Goal: Check status: Check status

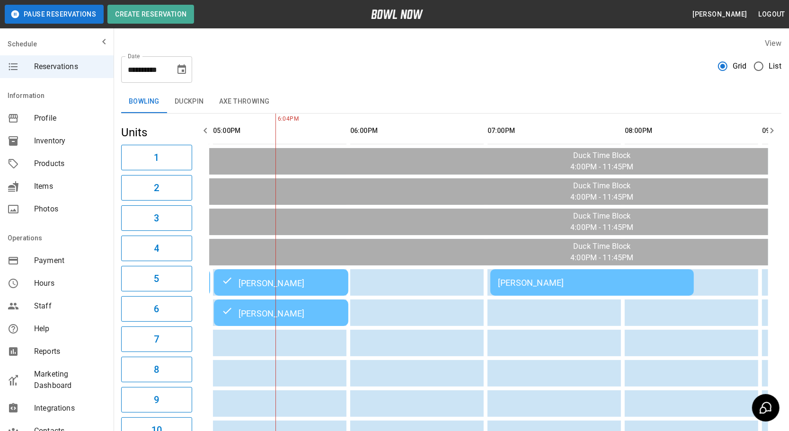
click at [774, 131] on icon "button" at bounding box center [771, 130] width 11 height 11
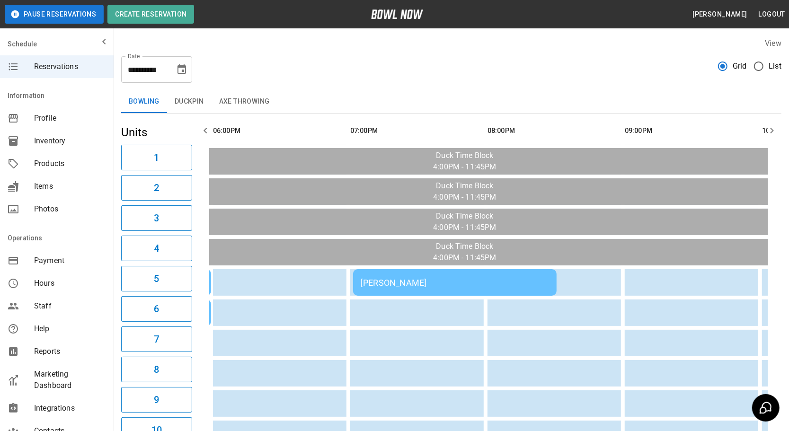
click at [774, 131] on icon "button" at bounding box center [771, 130] width 11 height 11
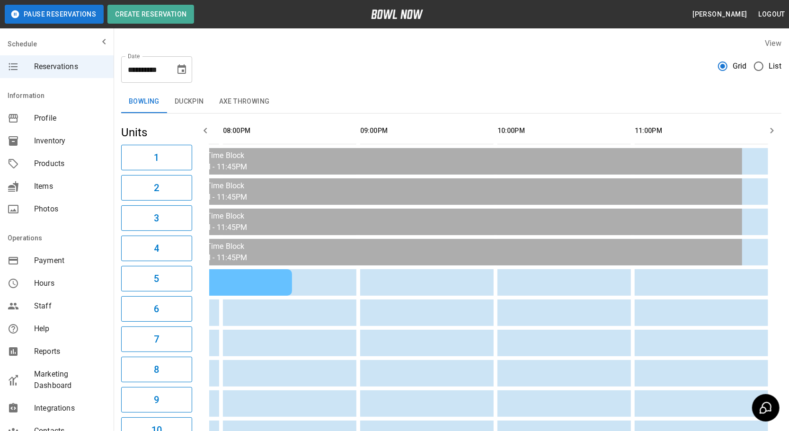
click at [774, 131] on icon "button" at bounding box center [771, 130] width 11 height 11
click at [208, 126] on icon "button" at bounding box center [205, 130] width 11 height 11
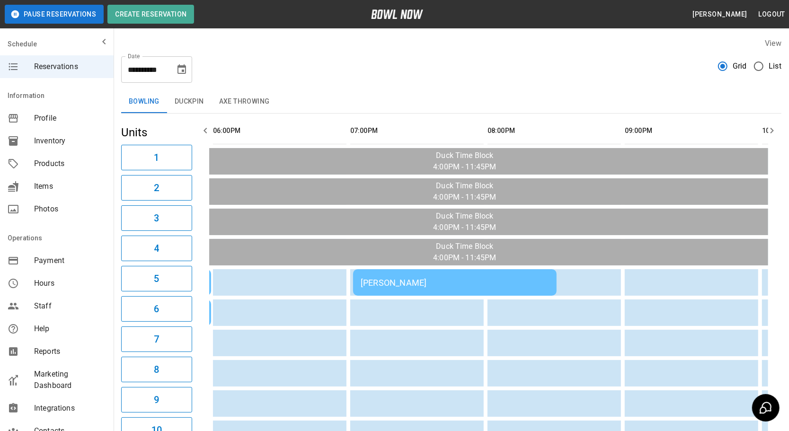
click at [208, 126] on icon "button" at bounding box center [205, 130] width 11 height 11
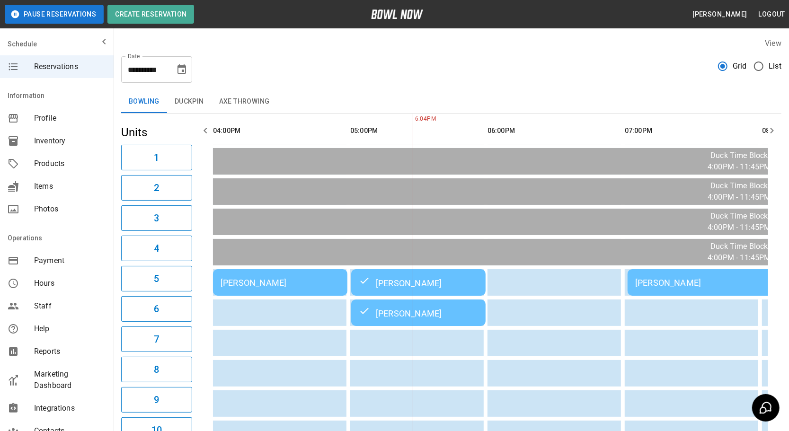
click at [208, 126] on icon "button" at bounding box center [205, 130] width 11 height 11
click at [774, 131] on icon "button" at bounding box center [771, 130] width 11 height 11
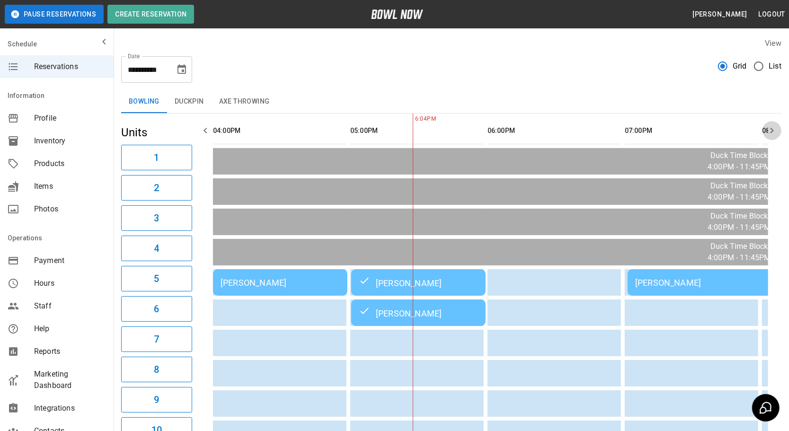
click at [774, 131] on icon "button" at bounding box center [771, 130] width 11 height 11
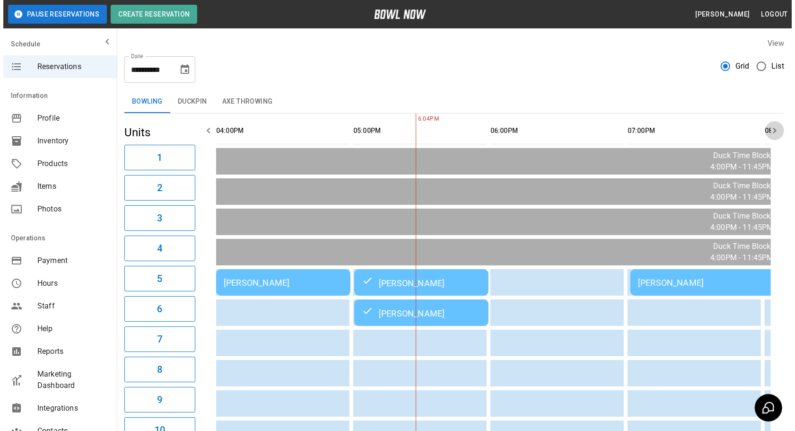
scroll to position [0, 274]
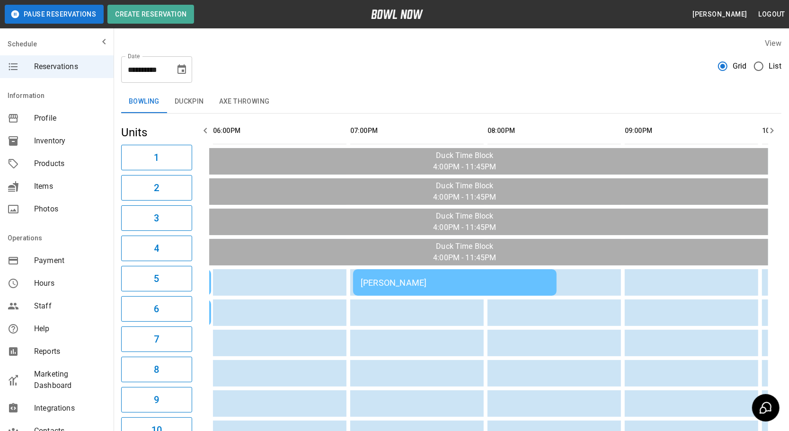
click at [472, 270] on td "[PERSON_NAME]" at bounding box center [454, 282] width 203 height 26
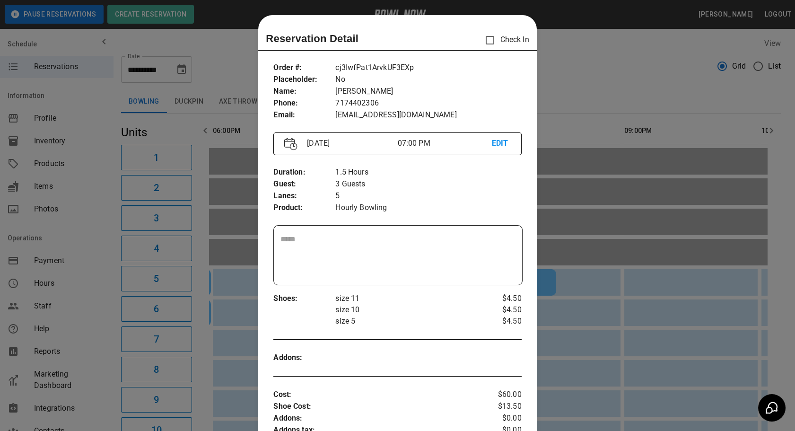
scroll to position [15, 0]
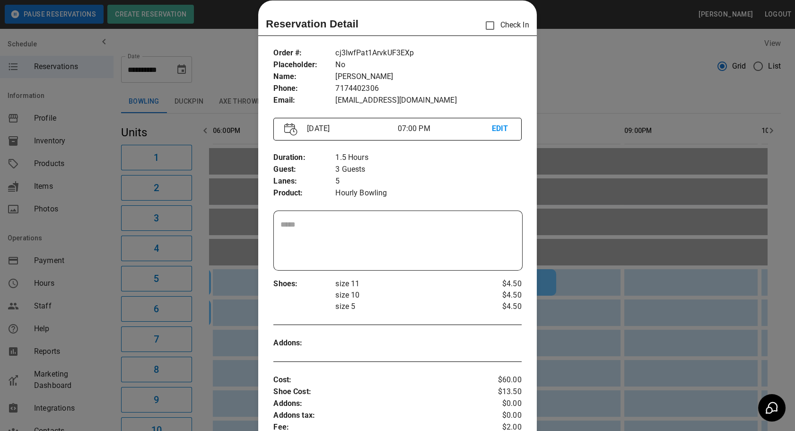
click at [621, 89] on div at bounding box center [397, 215] width 795 height 431
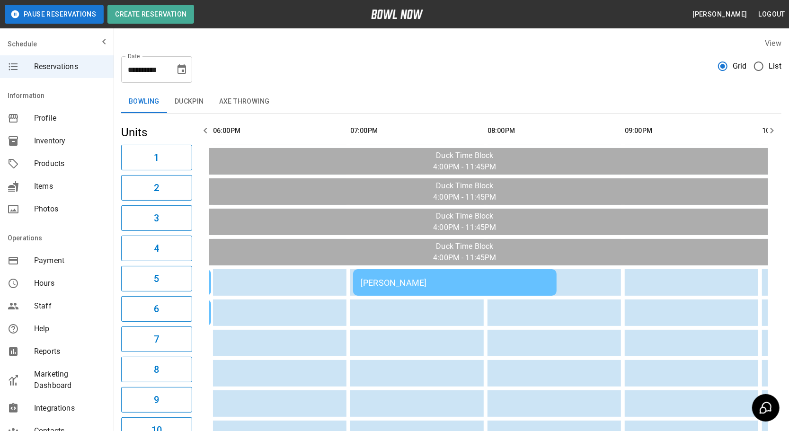
click at [400, 291] on td "[PERSON_NAME]" at bounding box center [454, 282] width 203 height 26
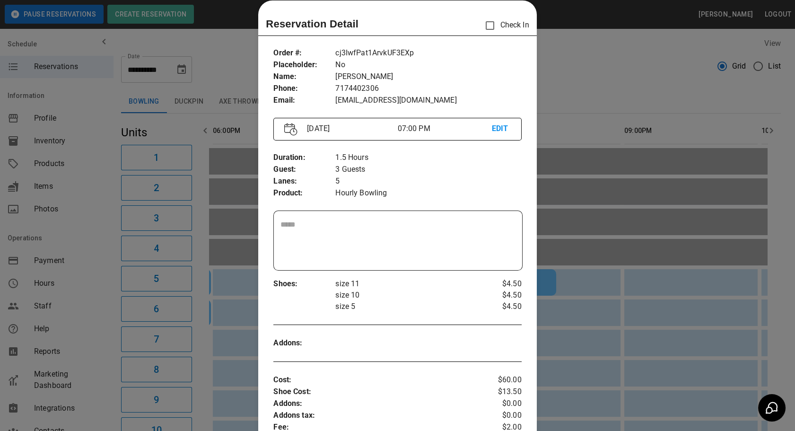
click at [579, 309] on div at bounding box center [397, 215] width 795 height 431
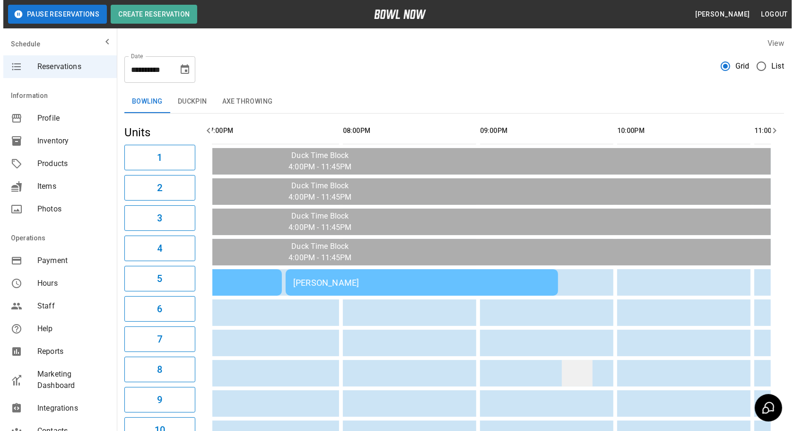
scroll to position [0, 523]
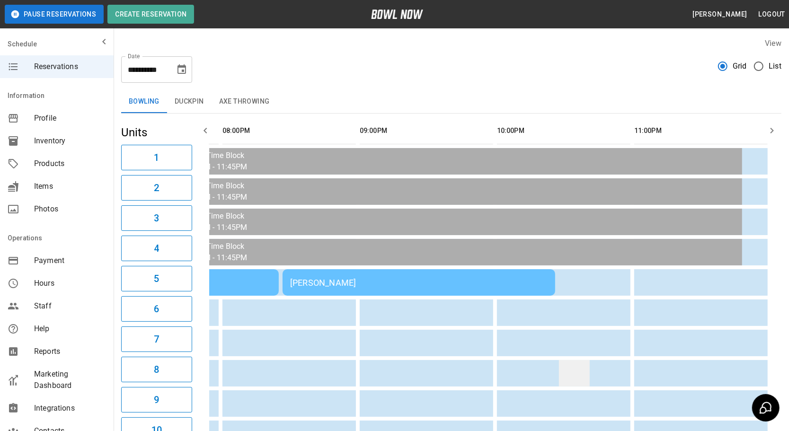
drag, startPoint x: 441, startPoint y: 373, endPoint x: 567, endPoint y: 361, distance: 126.9
click at [518, 272] on td "[PERSON_NAME]" at bounding box center [418, 282] width 273 height 26
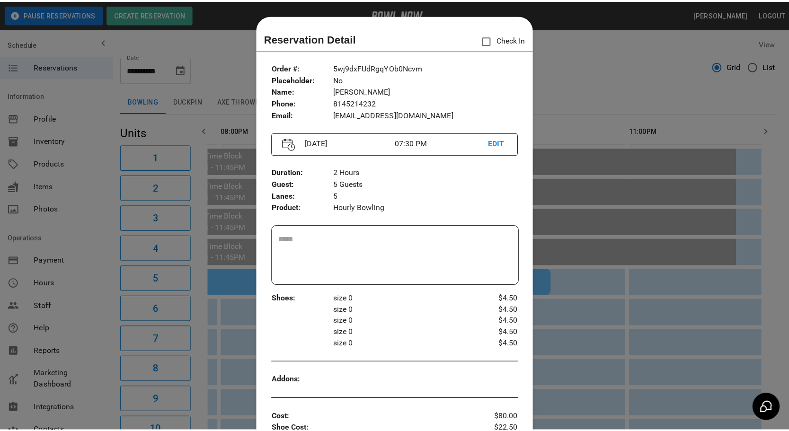
scroll to position [15, 0]
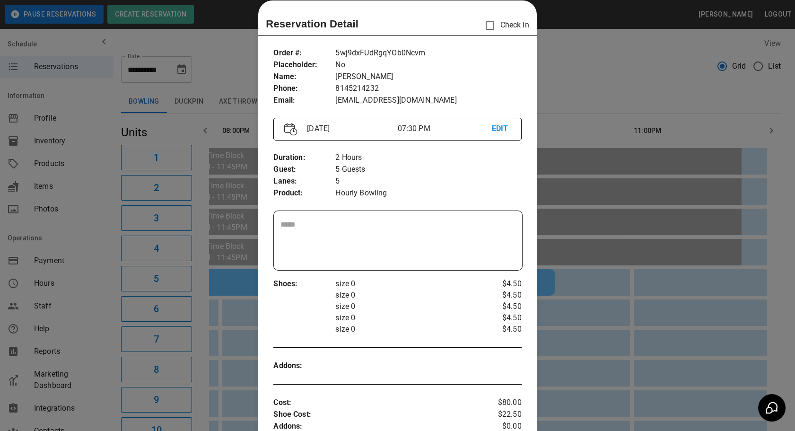
click at [582, 327] on div at bounding box center [397, 215] width 795 height 431
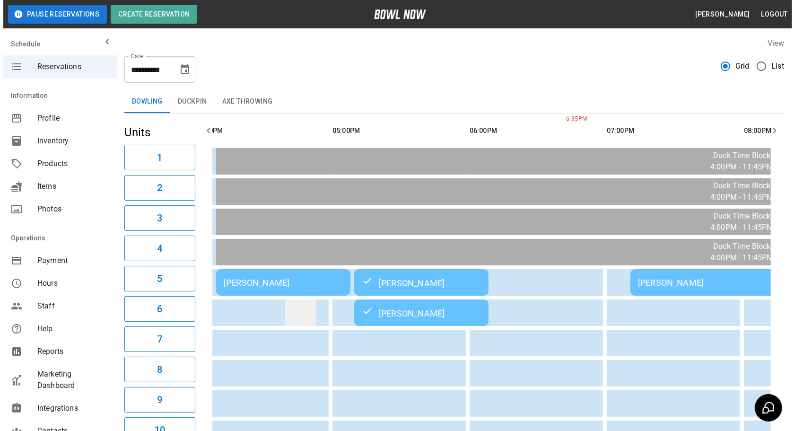
scroll to position [0, 0]
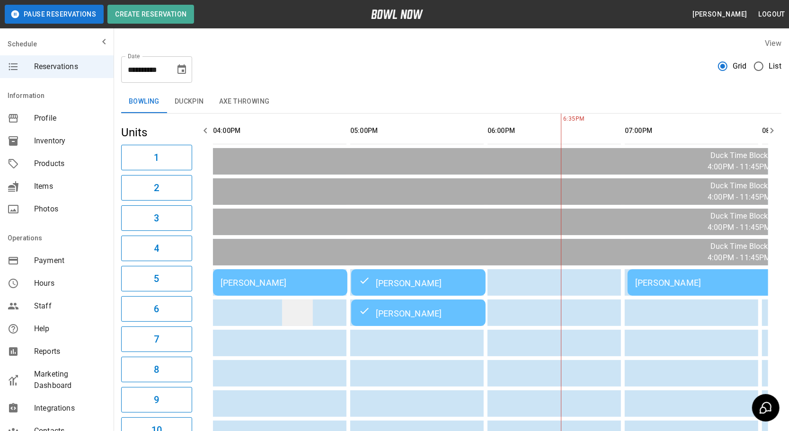
drag, startPoint x: 441, startPoint y: 320, endPoint x: 310, endPoint y: 312, distance: 130.9
click at [276, 278] on div "[PERSON_NAME]" at bounding box center [279, 283] width 119 height 10
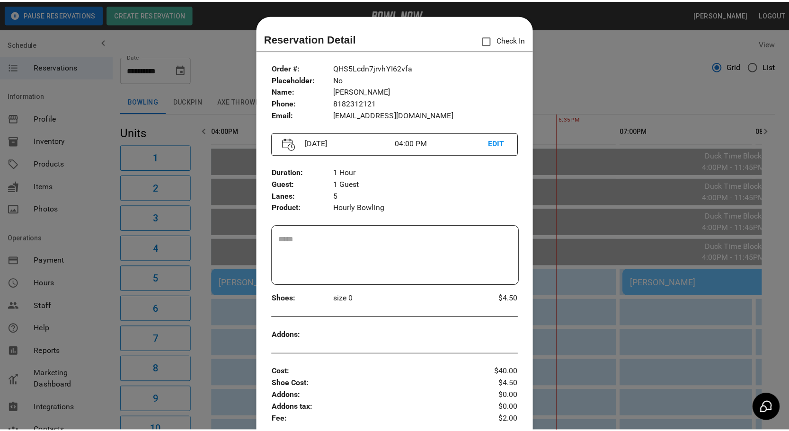
scroll to position [15, 0]
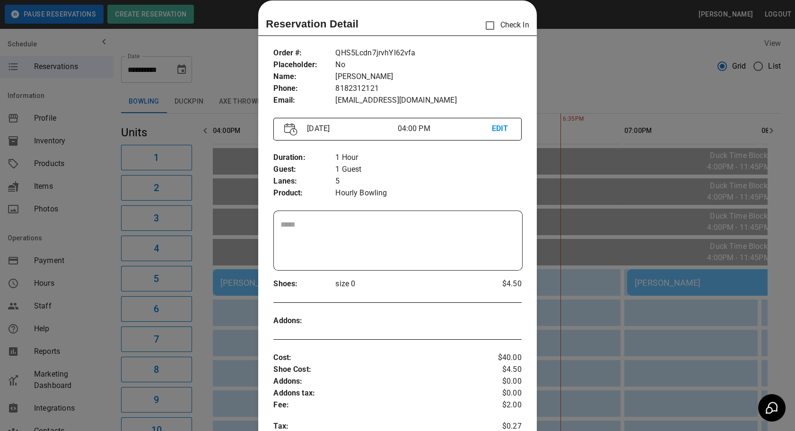
click at [594, 74] on div at bounding box center [397, 215] width 795 height 431
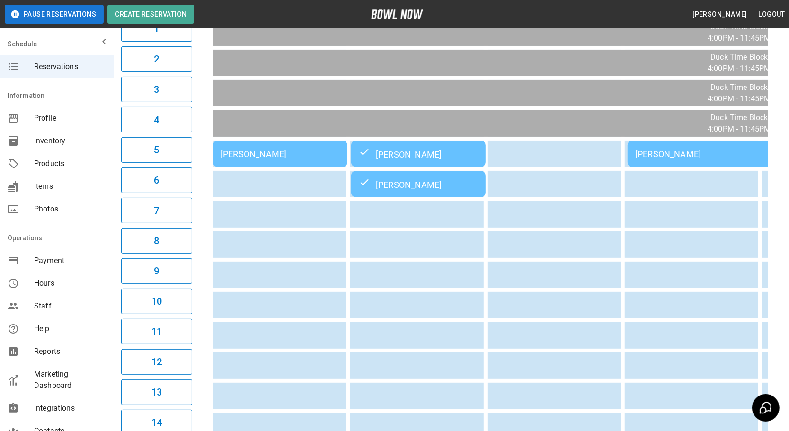
scroll to position [0, 314]
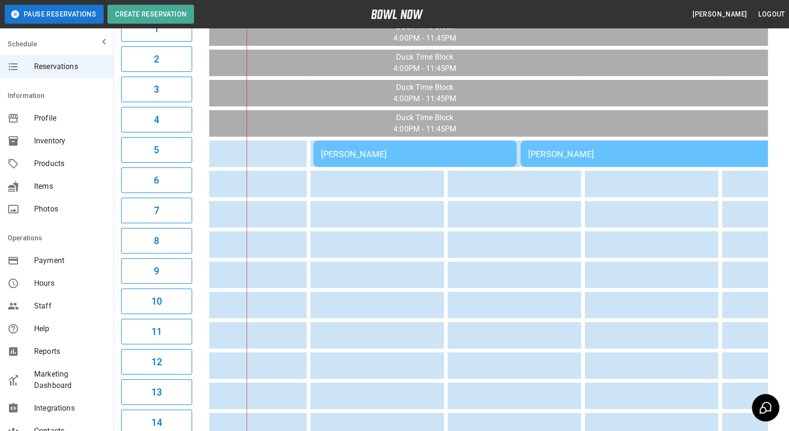
drag, startPoint x: 394, startPoint y: 268, endPoint x: 629, endPoint y: 237, distance: 237.2
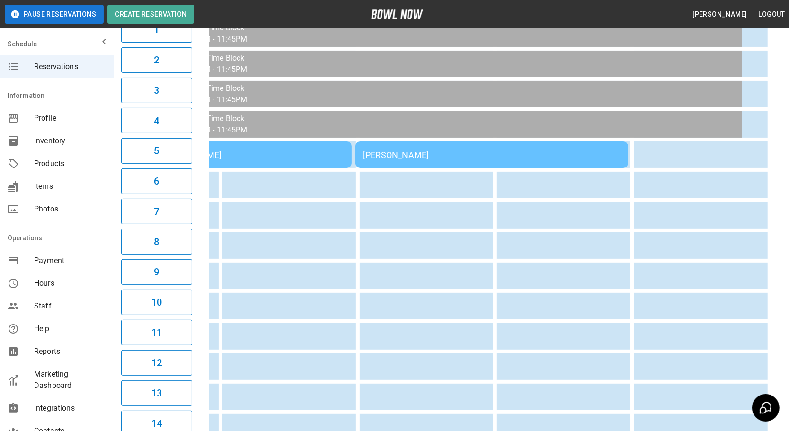
scroll to position [0, 0]
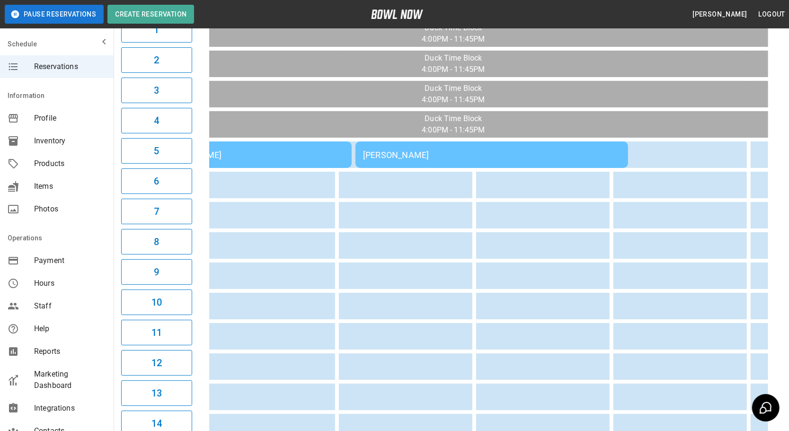
drag, startPoint x: 648, startPoint y: 224, endPoint x: 511, endPoint y: 221, distance: 136.8
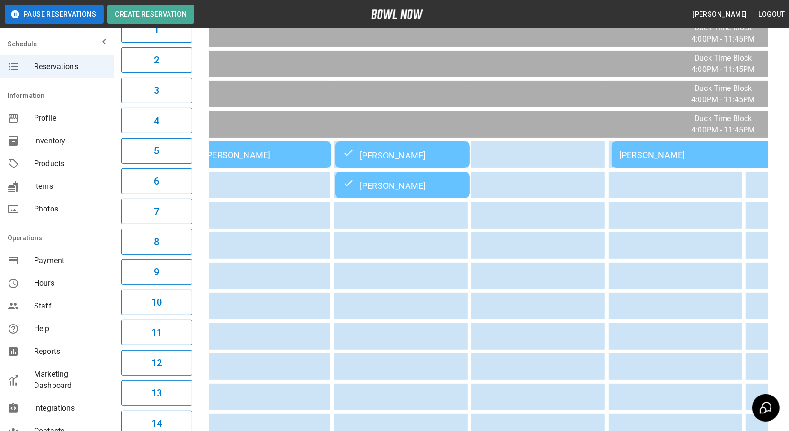
click at [456, 156] on div "[PERSON_NAME]" at bounding box center [402, 154] width 119 height 11
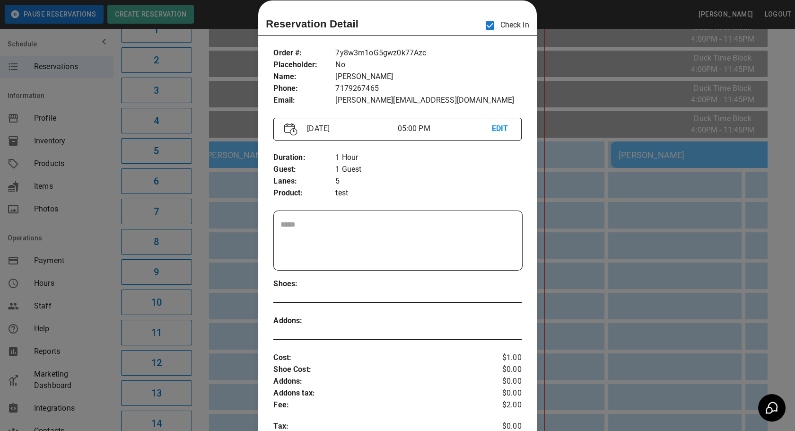
click at [568, 170] on div at bounding box center [397, 215] width 795 height 431
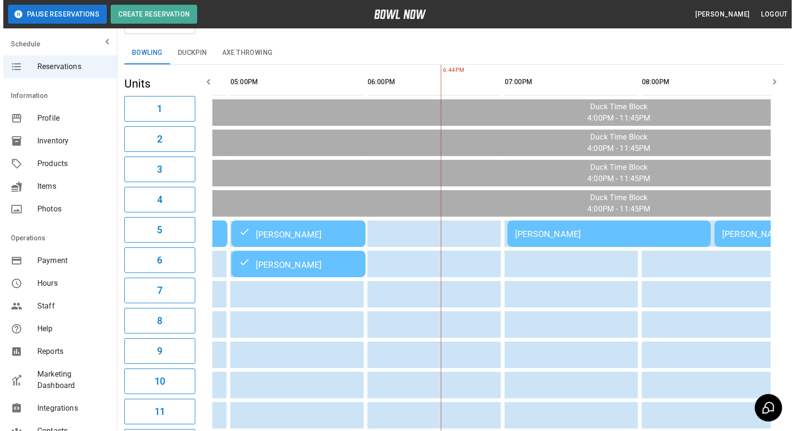
scroll to position [0, 129]
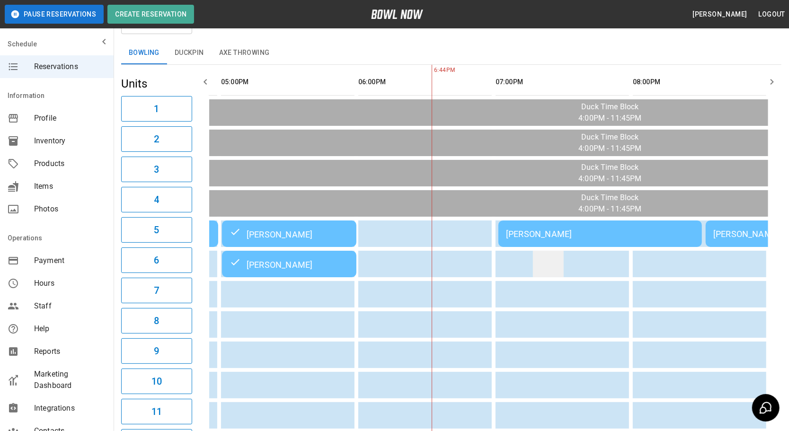
click at [555, 251] on td "sticky table" at bounding box center [548, 264] width 31 height 26
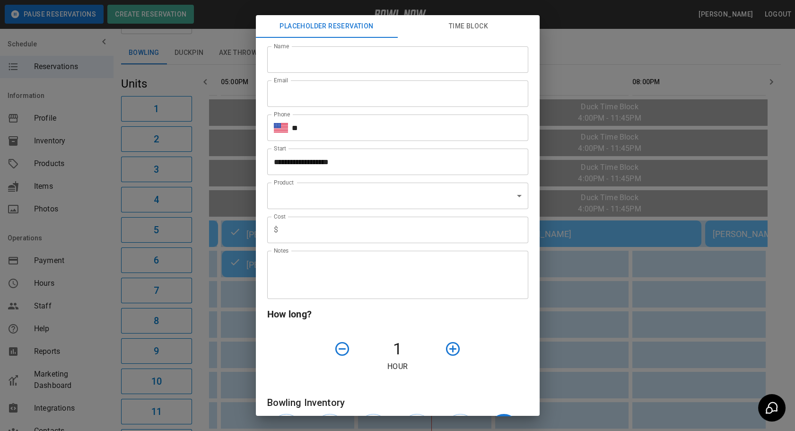
click at [585, 260] on div "**********" at bounding box center [397, 215] width 795 height 431
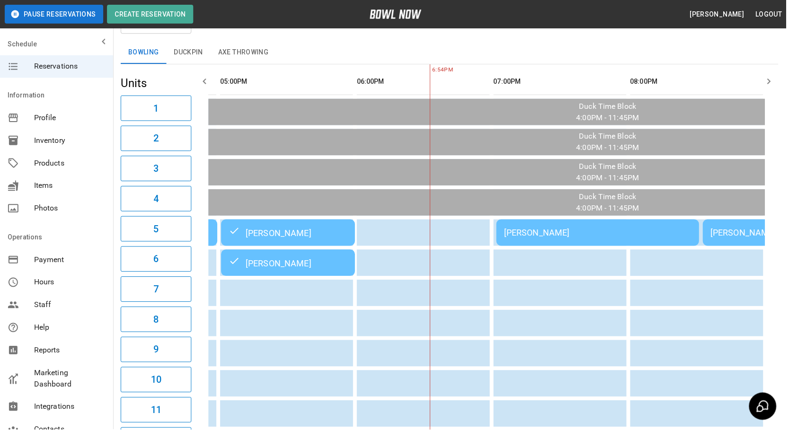
click at [576, 229] on div "[PERSON_NAME]" at bounding box center [600, 234] width 188 height 10
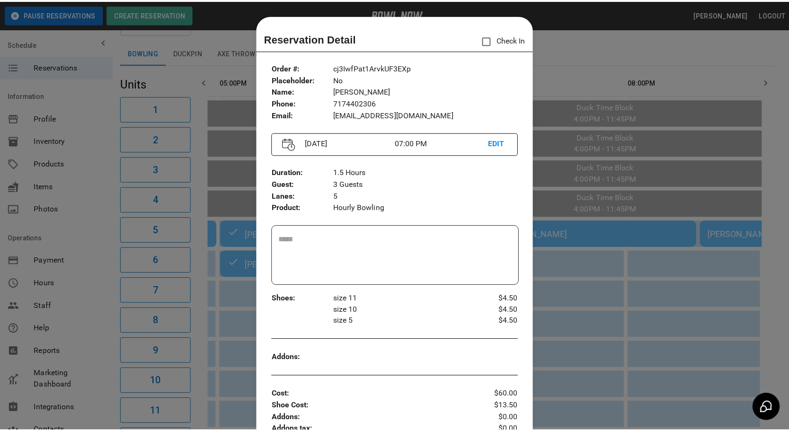
scroll to position [15, 0]
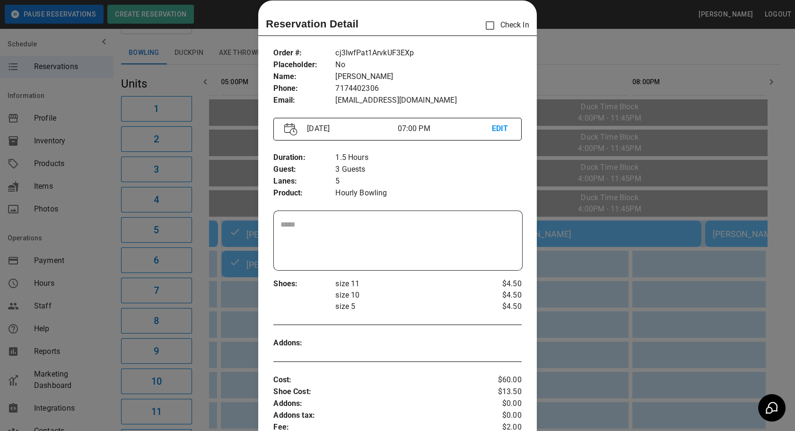
click at [586, 330] on div at bounding box center [397, 215] width 795 height 431
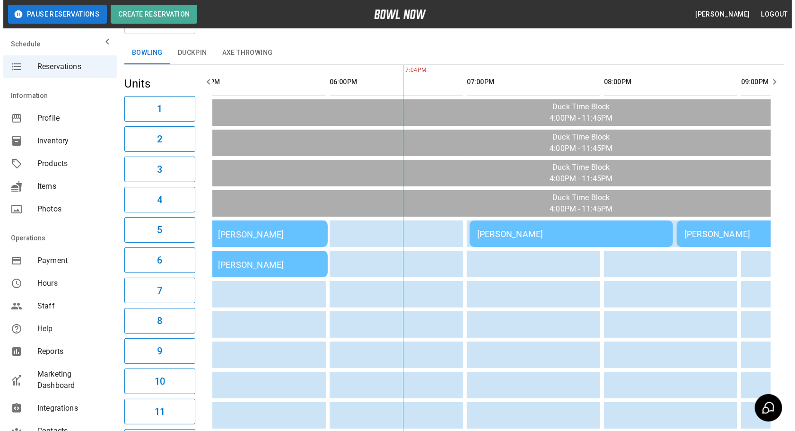
scroll to position [0, 168]
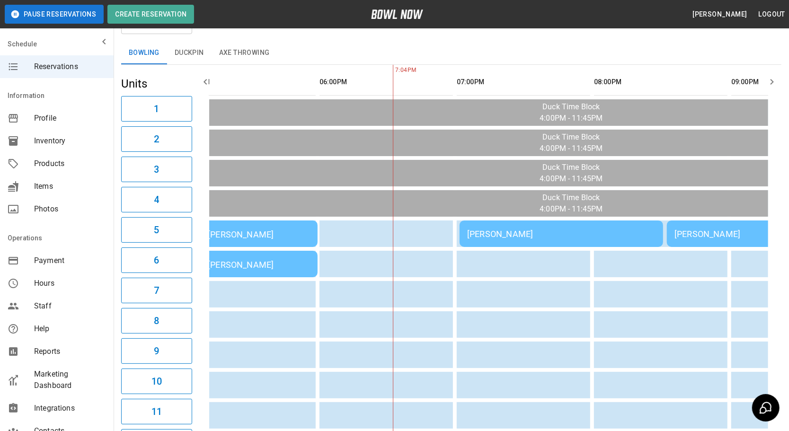
click at [530, 235] on div "[PERSON_NAME]" at bounding box center [561, 234] width 188 height 10
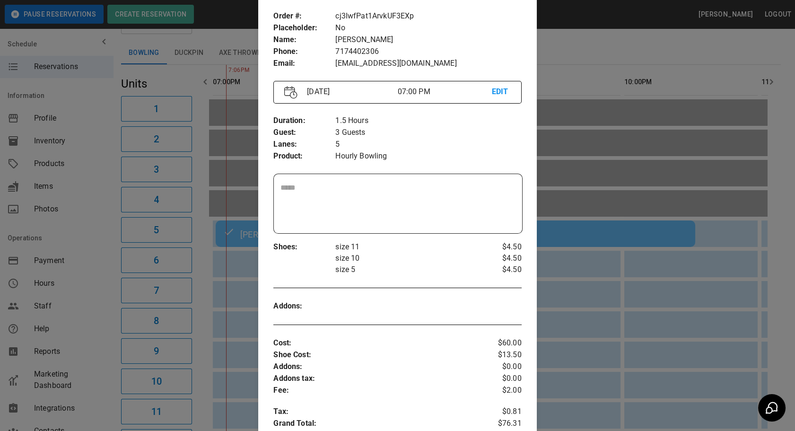
scroll to position [52, 0]
click at [591, 311] on div at bounding box center [397, 215] width 795 height 431
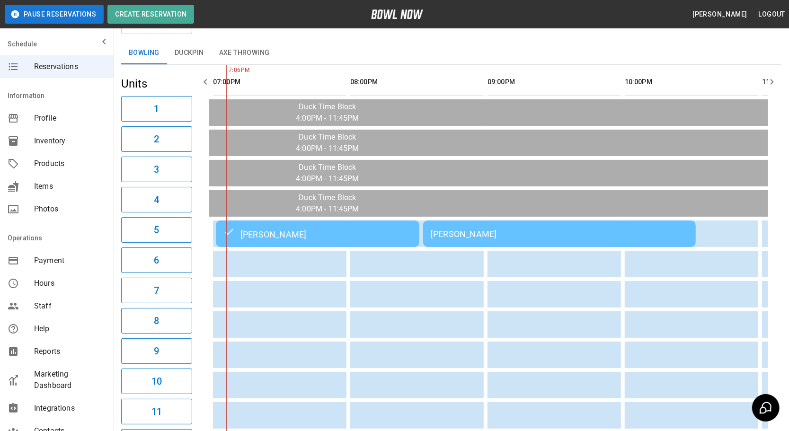
click at [512, 238] on td "[PERSON_NAME]" at bounding box center [559, 233] width 273 height 26
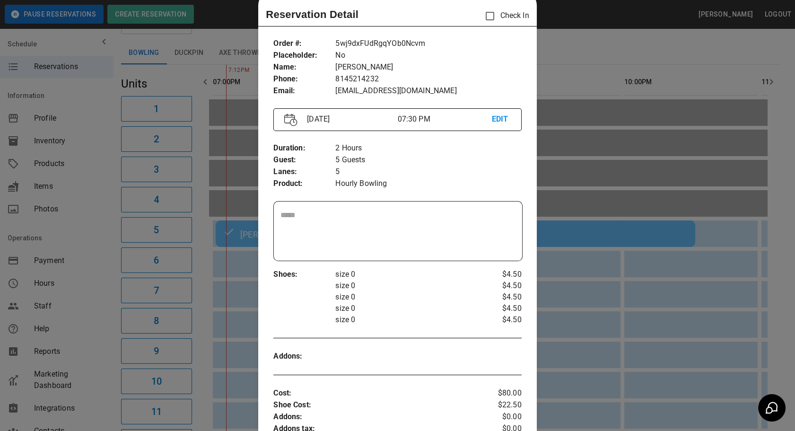
scroll to position [0, 0]
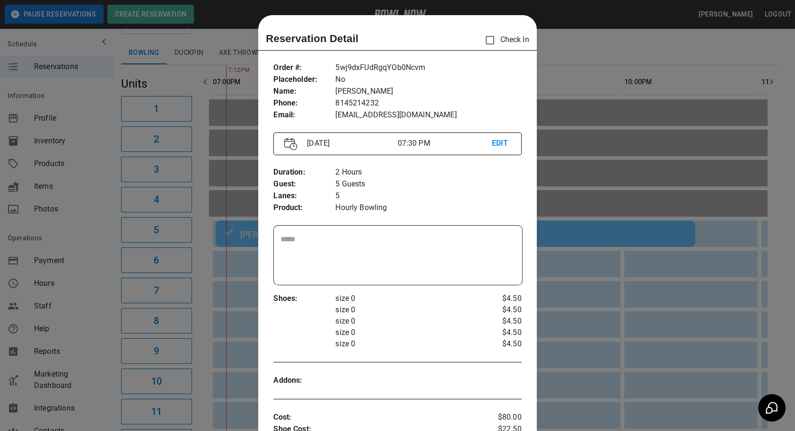
click at [599, 354] on div at bounding box center [397, 215] width 795 height 431
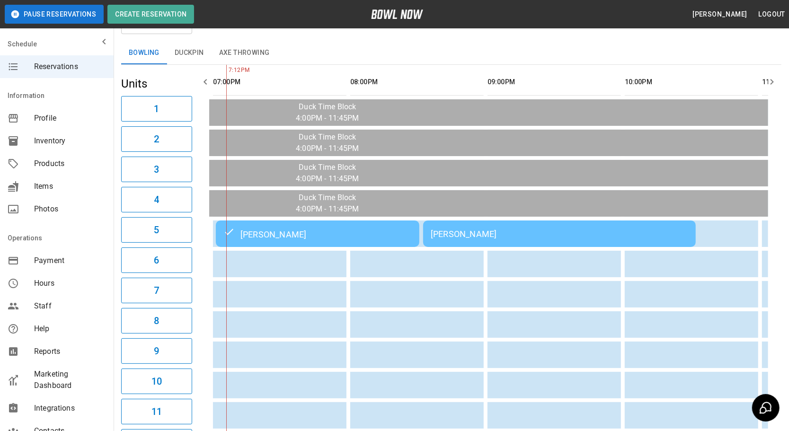
click at [378, 228] on div "[PERSON_NAME]" at bounding box center [317, 233] width 188 height 11
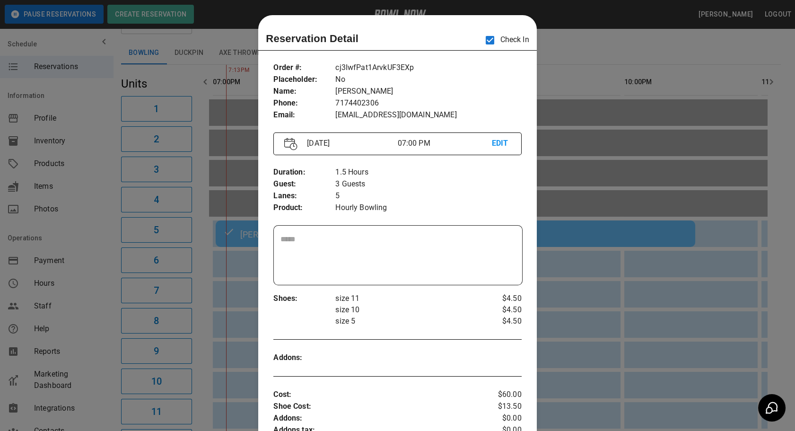
scroll to position [15, 0]
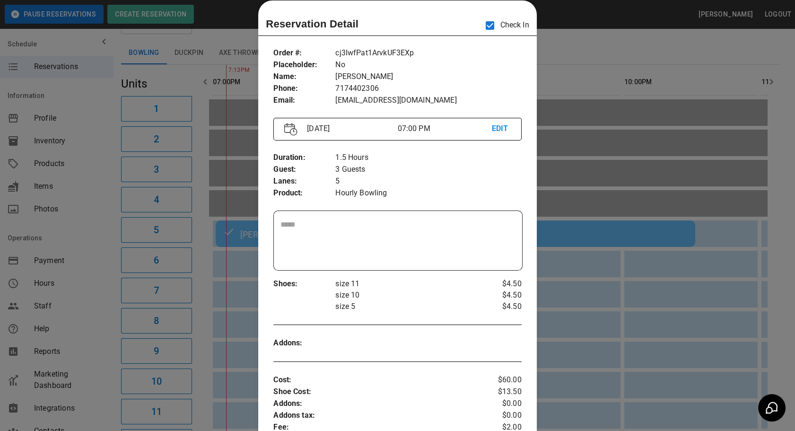
click at [640, 283] on div at bounding box center [397, 215] width 795 height 431
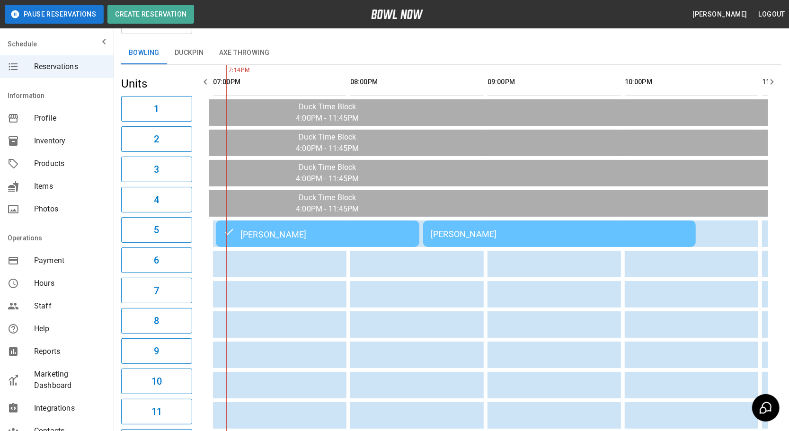
click at [484, 241] on td "[PERSON_NAME]" at bounding box center [559, 233] width 273 height 26
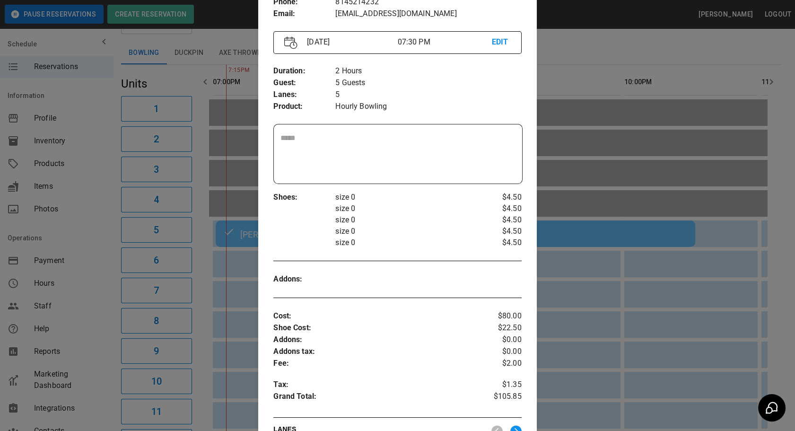
scroll to position [95, 0]
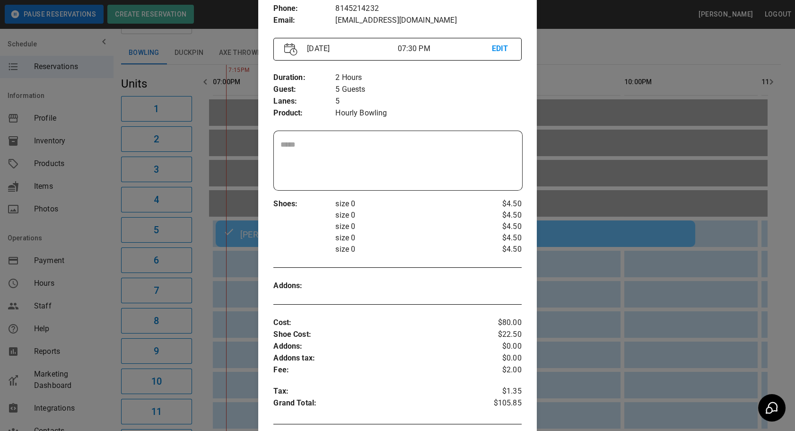
click at [592, 352] on div at bounding box center [397, 215] width 795 height 431
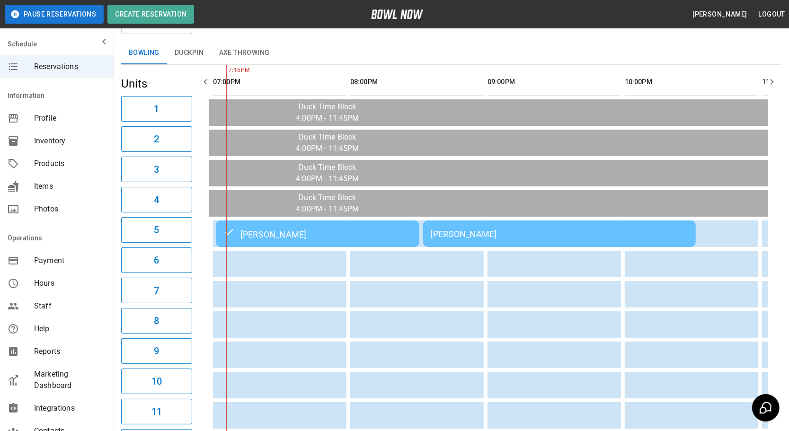
click at [456, 237] on td "[PERSON_NAME]" at bounding box center [559, 233] width 273 height 26
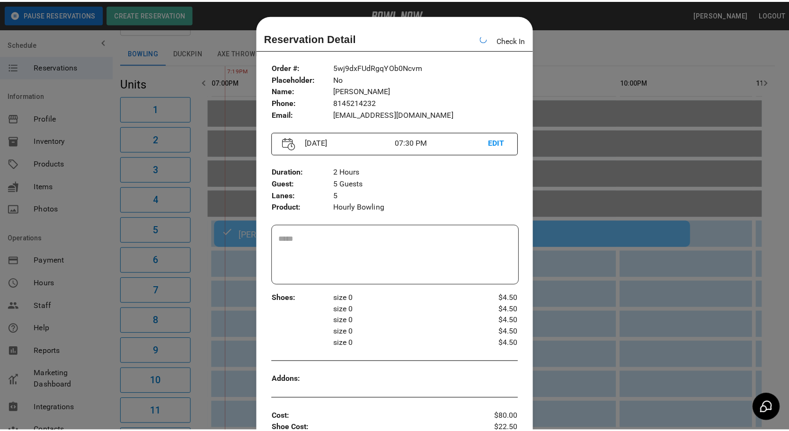
scroll to position [15, 0]
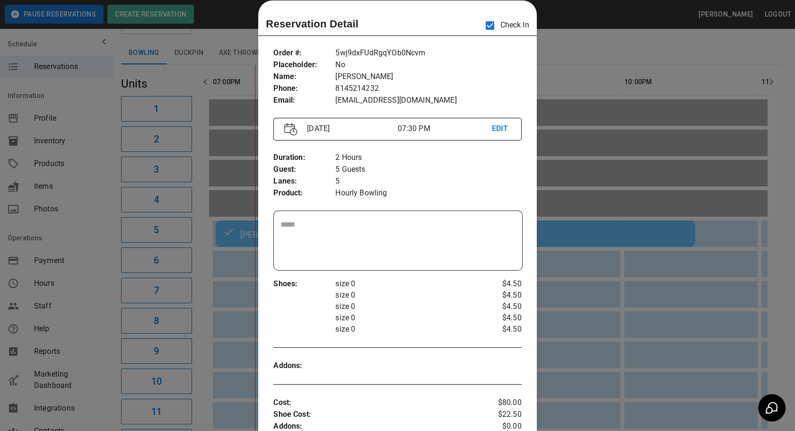
click at [628, 313] on div at bounding box center [397, 215] width 795 height 431
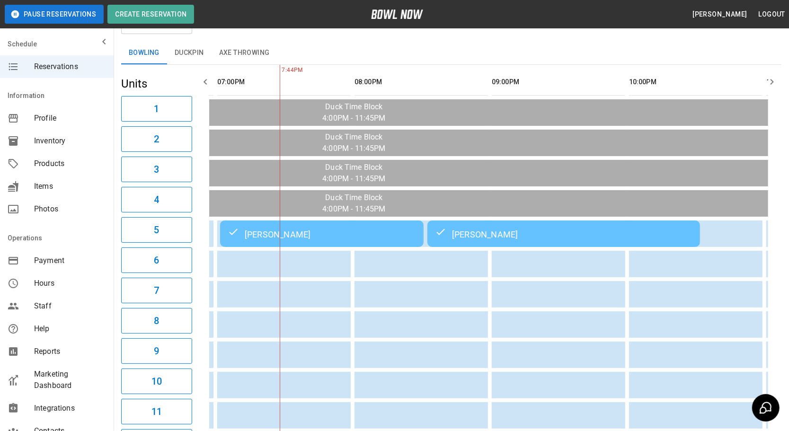
scroll to position [0, 361]
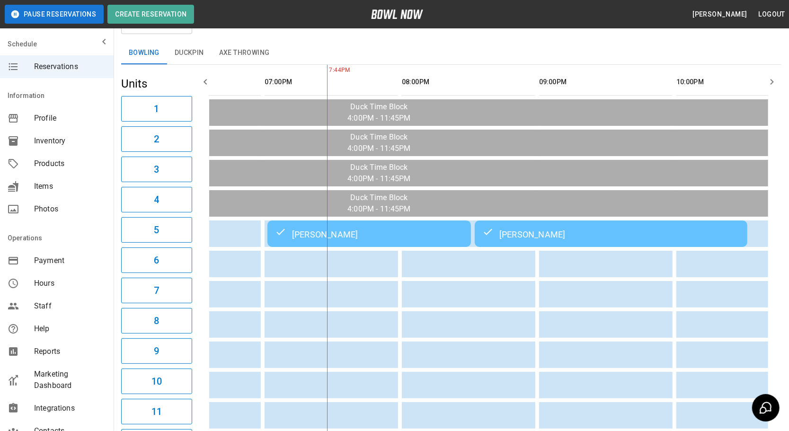
click at [196, 47] on button "Duckpin" at bounding box center [189, 53] width 44 height 23
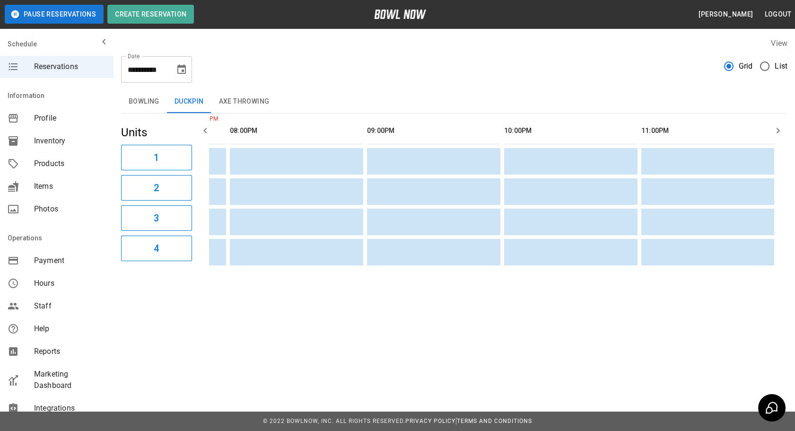
scroll to position [0, 517]
click at [223, 93] on button "Axe Throwing" at bounding box center [245, 101] width 66 height 23
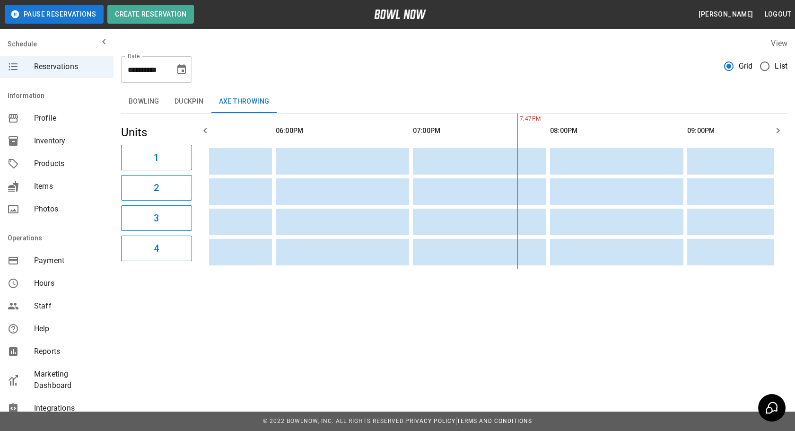
scroll to position [0, 0]
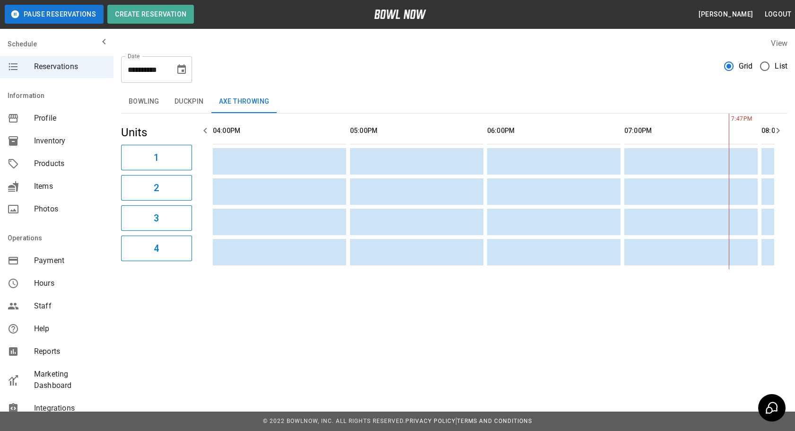
click at [142, 100] on button "Bowling" at bounding box center [144, 101] width 46 height 23
